Goal: Information Seeking & Learning: Find specific fact

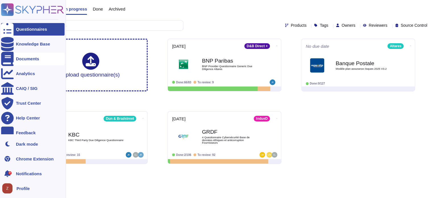
click at [21, 58] on div "Documents" at bounding box center [27, 59] width 23 height 4
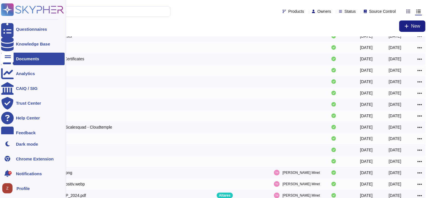
scroll to position [94, 0]
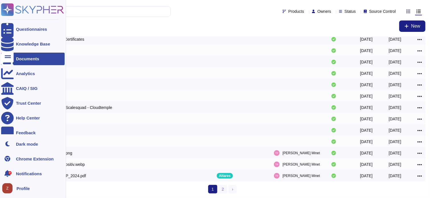
click at [36, 11] on icon at bounding box center [32, 9] width 63 height 13
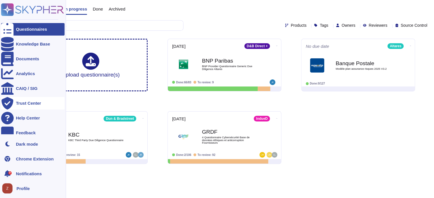
click at [34, 104] on div "Trust Center" at bounding box center [28, 103] width 25 height 4
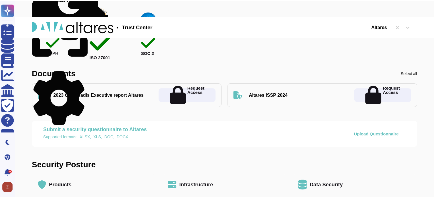
scroll to position [104, 0]
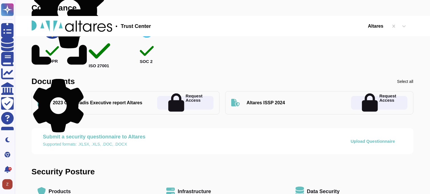
click at [102, 48] on div "ISO 27001" at bounding box center [100, 42] width 42 height 48
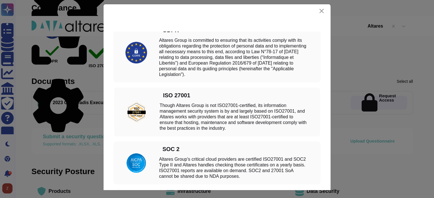
scroll to position [0, 0]
drag, startPoint x: 162, startPoint y: 105, endPoint x: 252, endPoint y: 129, distance: 93.3
click at [252, 129] on div "Though Altares Group is not ISO27001-certified, its information management secu…" at bounding box center [234, 117] width 149 height 28
click at [175, 112] on div "Though Altares Group is not ISO27001-certified, its information management secu…" at bounding box center [234, 117] width 149 height 28
click at [163, 104] on div "Though Altares Group is not ISO27001-certified, its information management secu…" at bounding box center [234, 117] width 149 height 28
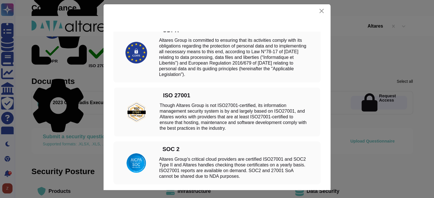
drag, startPoint x: 158, startPoint y: 104, endPoint x: 240, endPoint y: 129, distance: 86.1
click at [240, 129] on div "Though Altares Group is not ISO27001-certified, its information management secu…" at bounding box center [234, 117] width 149 height 28
copy div "Though Altares Group is not ISO27001-certified, its information management secu…"
click at [320, 13] on button "Close" at bounding box center [322, 11] width 9 height 9
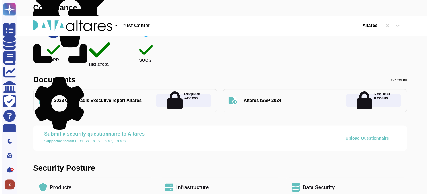
scroll to position [9, 0]
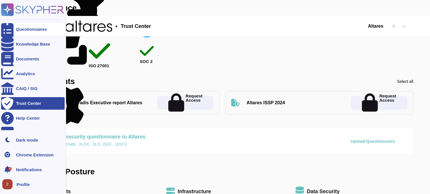
click at [21, 28] on div "Questionnaires" at bounding box center [31, 29] width 31 height 4
